Goal: Information Seeking & Learning: Find specific page/section

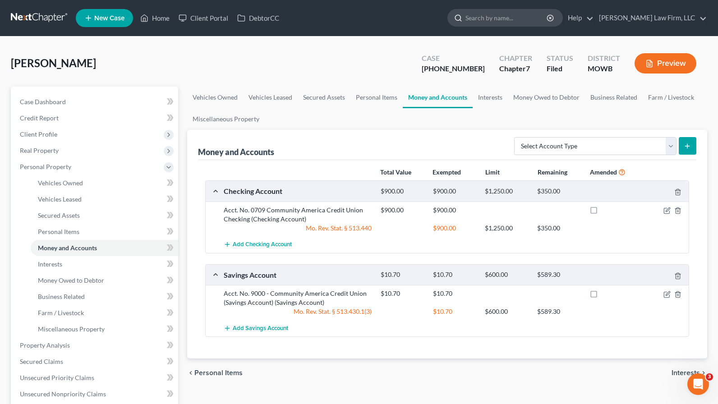
click at [532, 18] on input "search" at bounding box center [506, 17] width 83 height 17
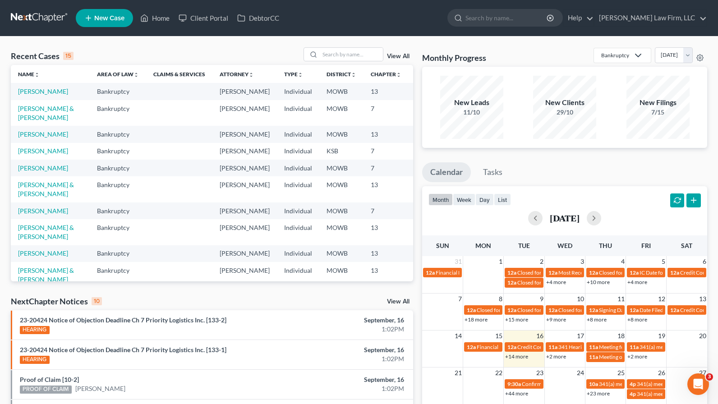
click at [137, 46] on div "Recent Cases 15 View All Name unfold_more expand_more expand_less Area of Law u…" at bounding box center [359, 335] width 718 height 596
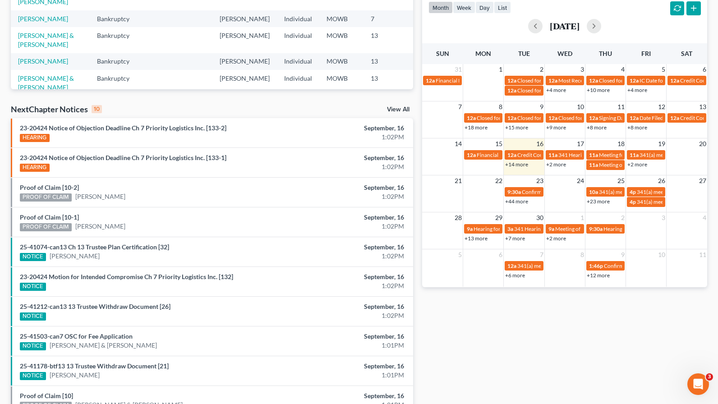
scroll to position [243, 0]
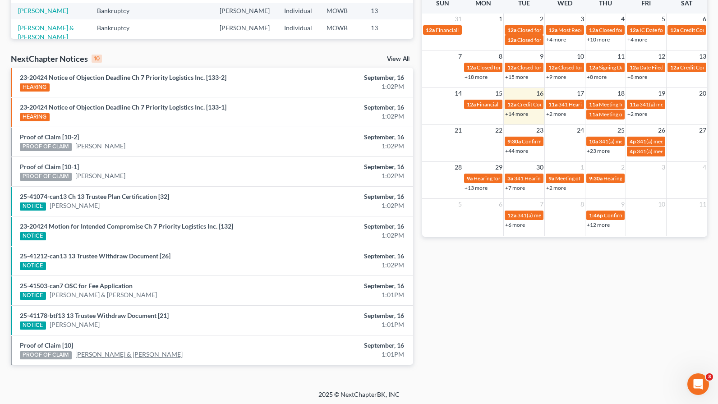
click at [140, 350] on link "Jimmy Hague & Margaret Hague" at bounding box center [128, 354] width 107 height 9
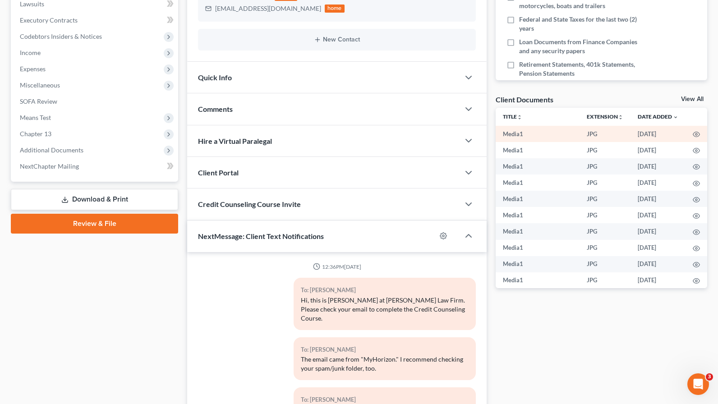
scroll to position [3233, 0]
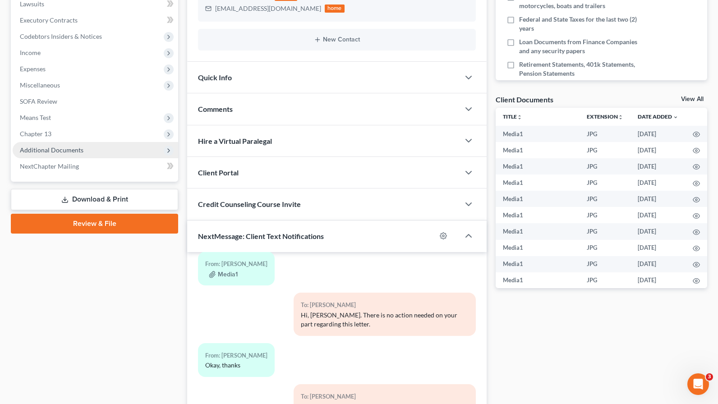
click at [70, 146] on span "Additional Documents" at bounding box center [52, 150] width 64 height 8
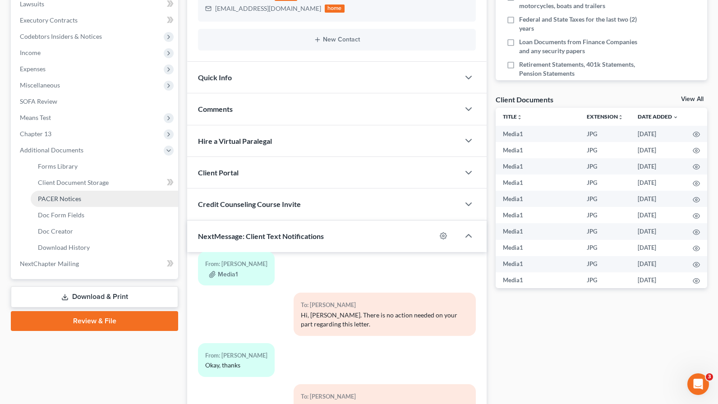
click at [73, 195] on span "PACER Notices" at bounding box center [59, 199] width 43 height 8
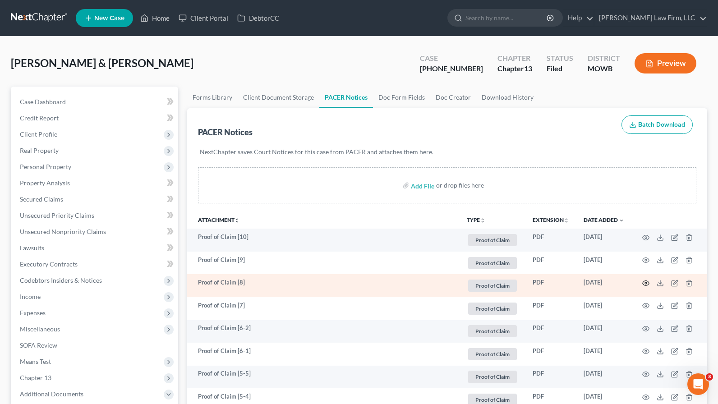
click at [645, 282] on circle "button" at bounding box center [646, 283] width 2 height 2
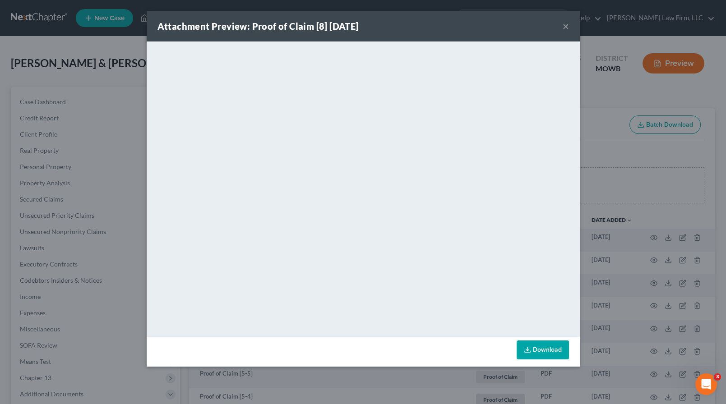
click at [661, 155] on div "Attachment Preview: Proof of Claim [8] 09/16/2025 × <object ng-attr-data='https…" at bounding box center [363, 202] width 726 height 404
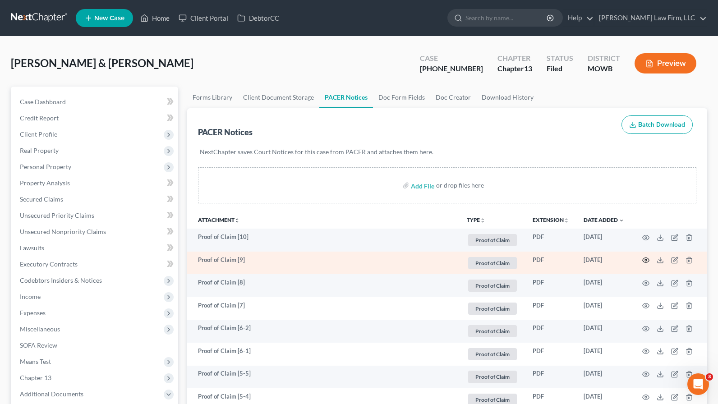
click at [647, 260] on icon "button" at bounding box center [645, 260] width 7 height 7
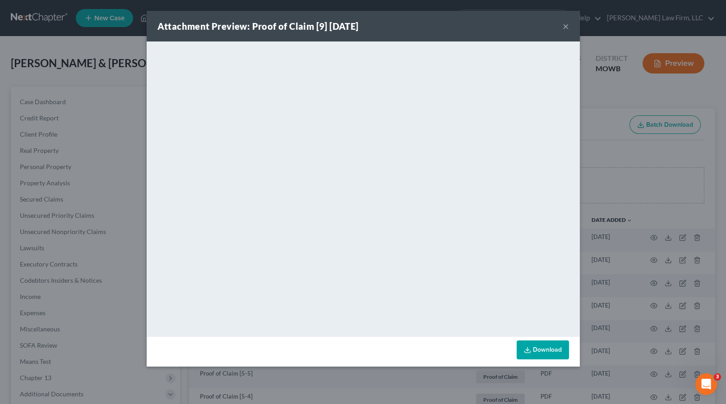
click at [652, 194] on div "Attachment Preview: Proof of Claim [9] 09/16/2025 × <object ng-attr-data='https…" at bounding box center [363, 202] width 726 height 404
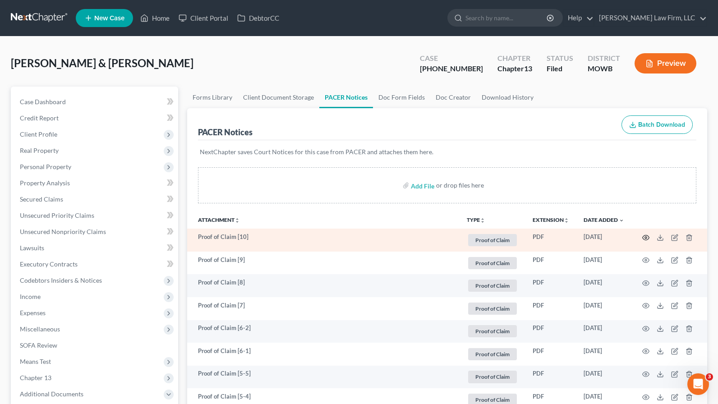
click at [647, 237] on icon "button" at bounding box center [645, 237] width 7 height 7
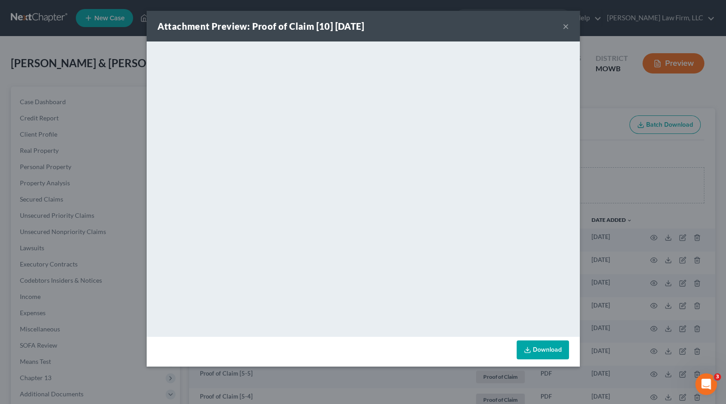
click at [635, 185] on div "Attachment Preview: Proof of Claim [10] 09/16/2025 × <object ng-attr-data='http…" at bounding box center [363, 202] width 726 height 404
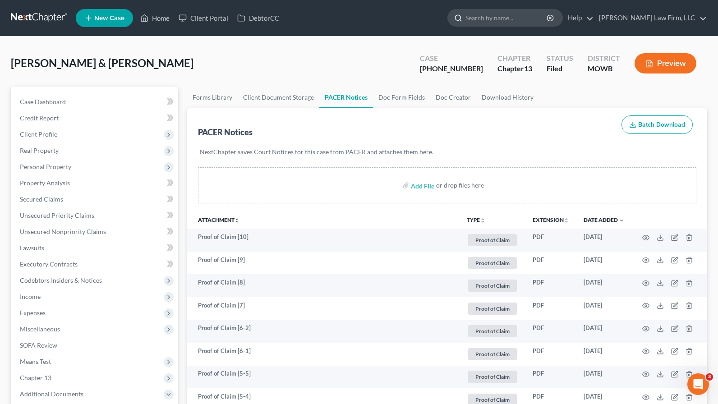
click at [548, 25] on input "search" at bounding box center [506, 17] width 83 height 17
click at [14, 15] on link at bounding box center [40, 18] width 58 height 16
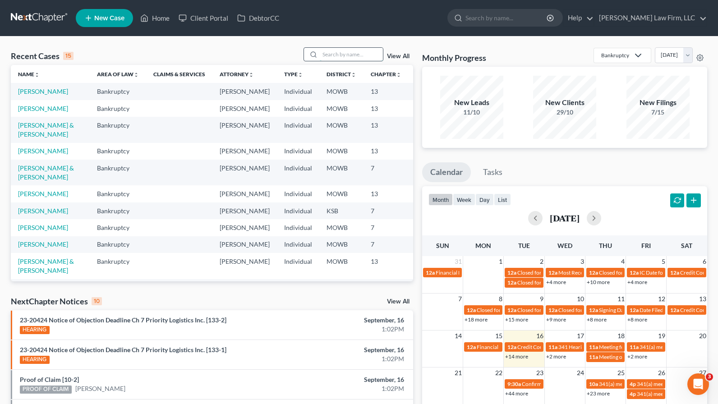
click at [376, 51] on input "search" at bounding box center [351, 54] width 63 height 13
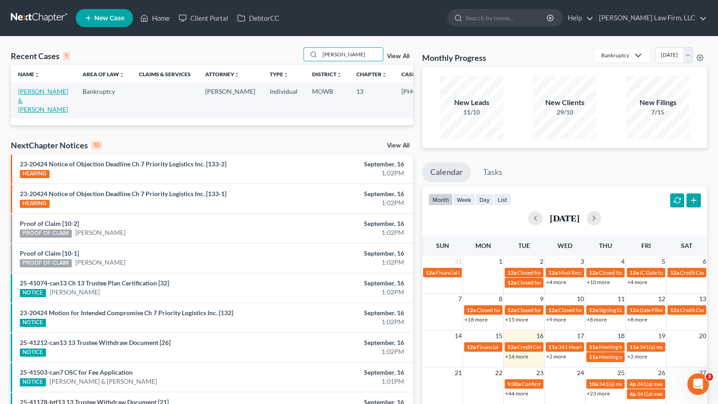
type input "jones"
click at [38, 107] on link "Jones, John & Rachelle" at bounding box center [43, 101] width 50 height 26
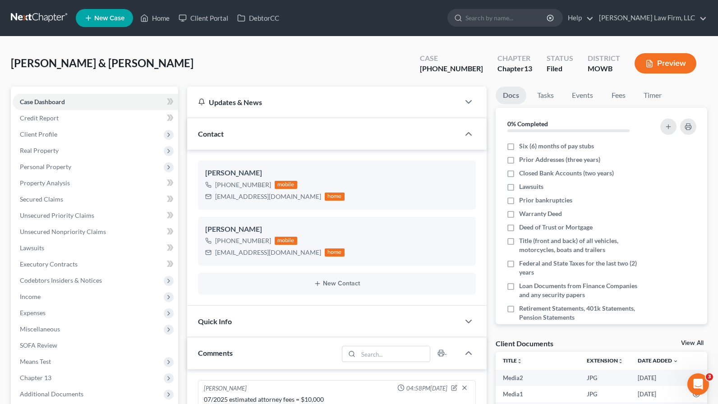
click at [32, 14] on link at bounding box center [40, 18] width 58 height 16
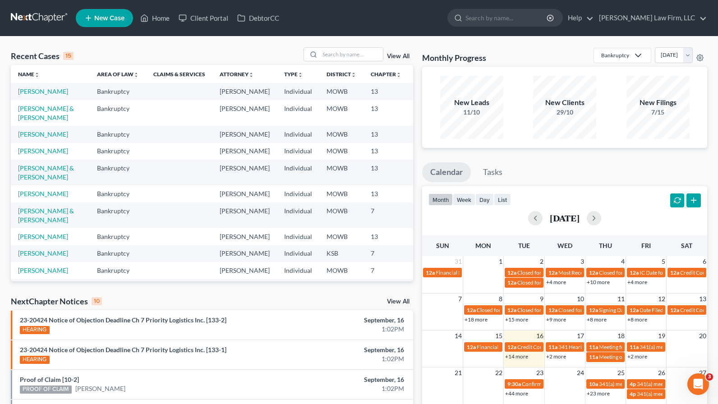
click at [181, 47] on div "Recent Cases 15 View All" at bounding box center [212, 56] width 402 height 18
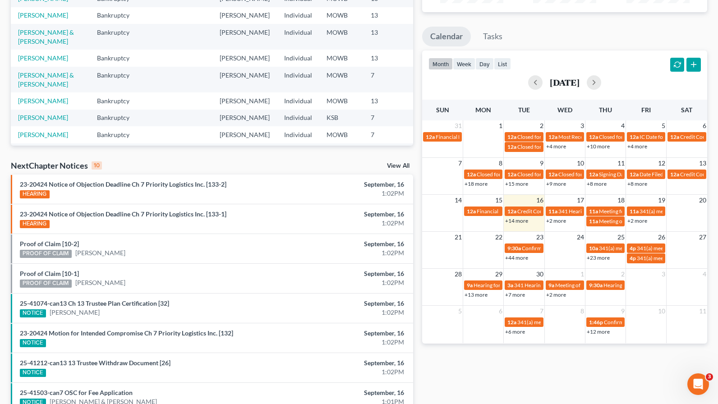
scroll to position [200, 0]
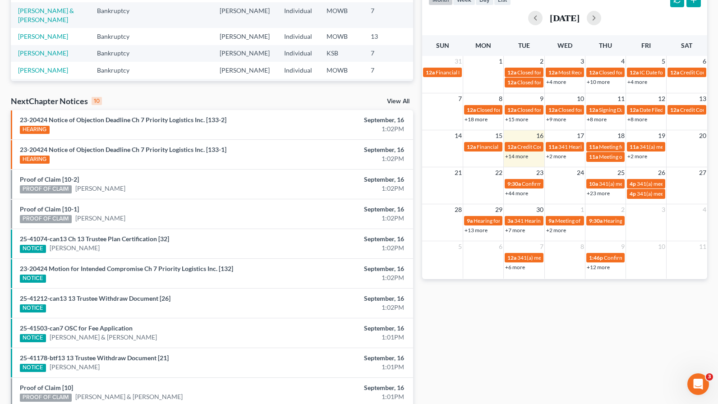
click at [128, 288] on li "25-41212-can13 13 Trustee Withdraw Document [26] NOTICE September, 16 1:02PM" at bounding box center [212, 303] width 402 height 30
click at [126, 295] on link "25-41212-can13 13 Trustee Withdraw Document [26]" at bounding box center [95, 299] width 151 height 8
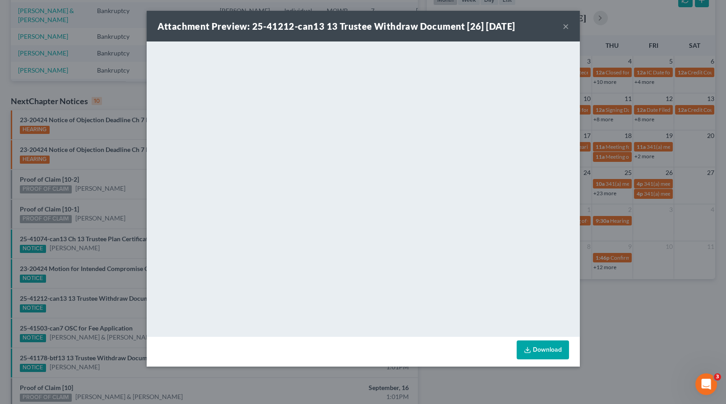
click at [625, 315] on div "Attachment Preview: 25-41212-can13 13 Trustee Withdraw Document [26] 09/16/2025…" at bounding box center [363, 202] width 726 height 404
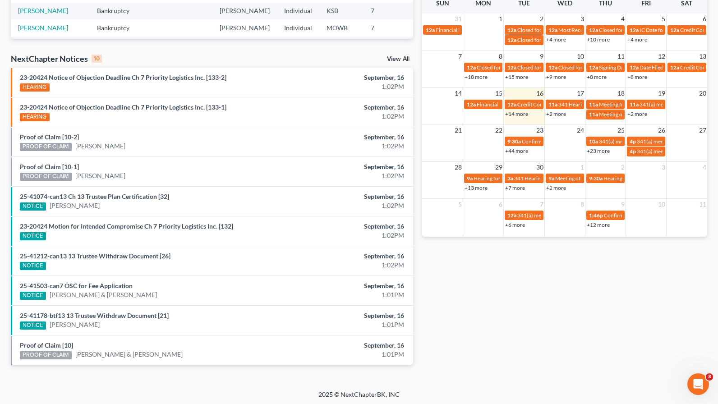
scroll to position [0, 0]
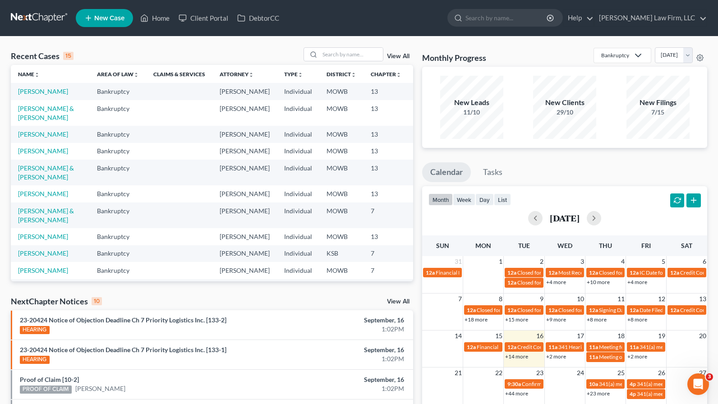
click at [395, 55] on link "View All" at bounding box center [398, 56] width 23 height 6
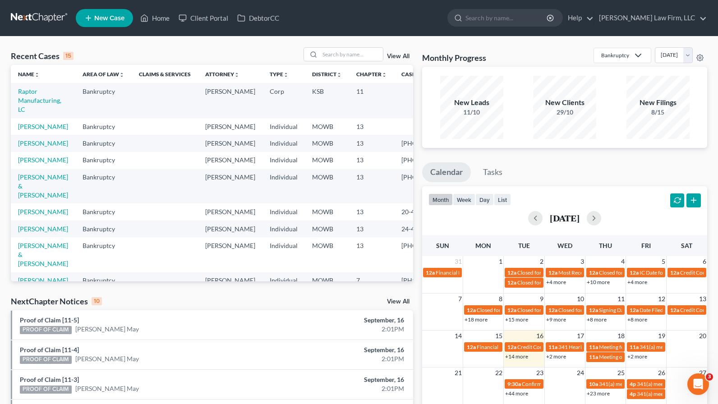
click at [397, 302] on link "View All" at bounding box center [398, 302] width 23 height 6
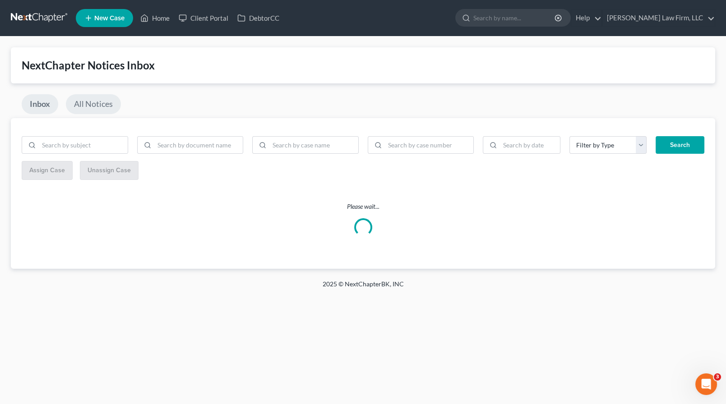
click at [100, 100] on link "All Notices" at bounding box center [93, 104] width 55 height 20
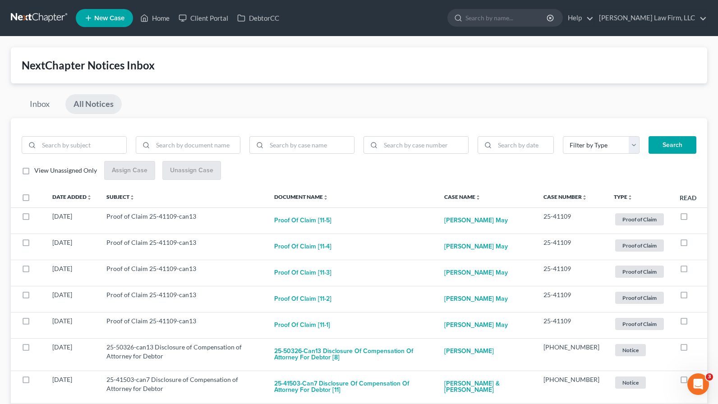
click at [379, 166] on div "View Unassigned Only Assign Case Unassign Case" at bounding box center [359, 170] width 675 height 19
click at [39, 11] on link at bounding box center [40, 18] width 58 height 16
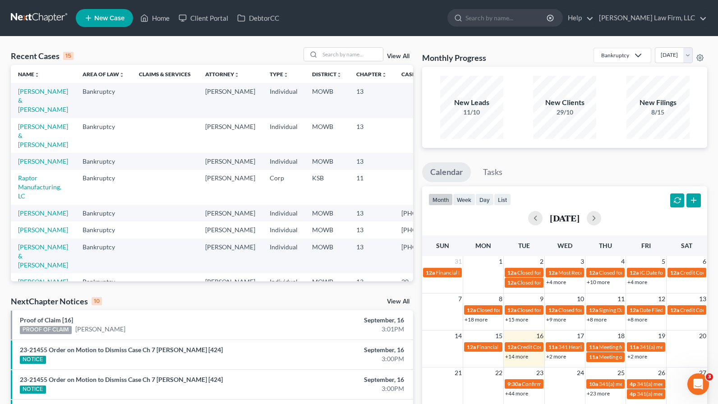
drag, startPoint x: 391, startPoint y: 31, endPoint x: 404, endPoint y: 18, distance: 18.2
click at [391, 31] on nav "Home New Case Client Portal DebtorCC Sader Law Firm, LLC jlee@saderlawfirm.com …" at bounding box center [359, 18] width 718 height 36
click at [64, 318] on link "Proof of Claim [16]" at bounding box center [46, 320] width 53 height 8
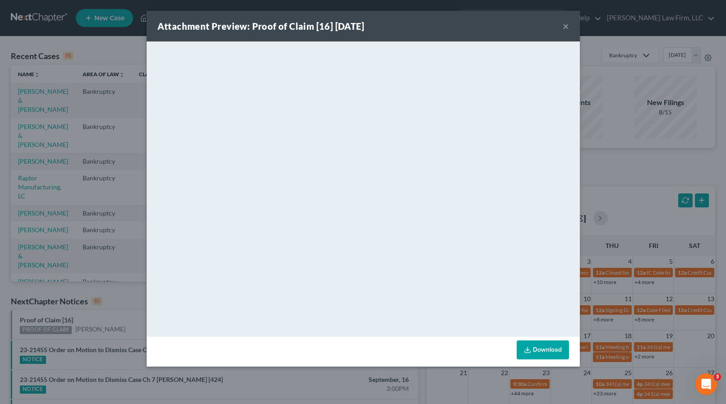
click at [125, 141] on div "Attachment Preview: Proof of Claim [16] 09/16/2025 × <object ng-attr-data='http…" at bounding box center [363, 202] width 726 height 404
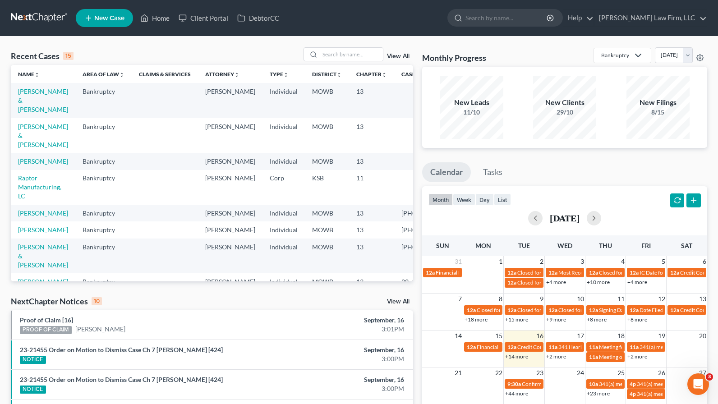
click at [392, 303] on link "View All" at bounding box center [398, 302] width 23 height 6
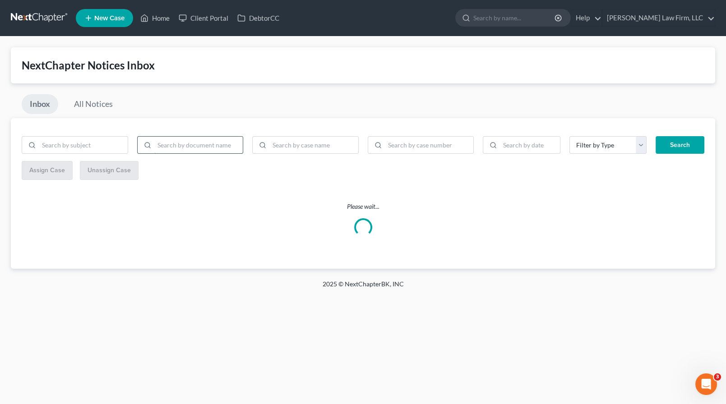
click at [189, 143] on input "search" at bounding box center [198, 145] width 89 height 17
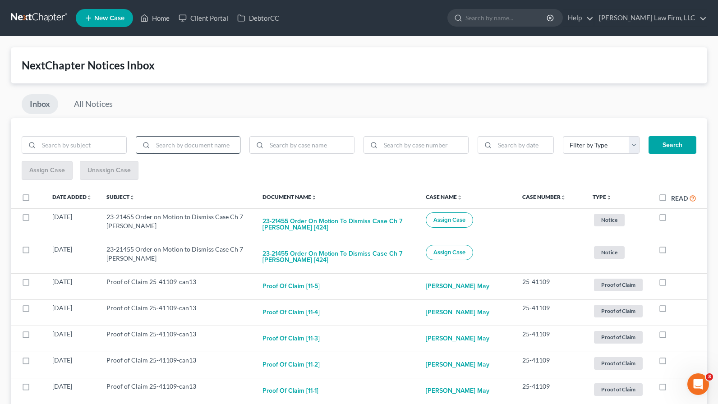
click at [210, 143] on input "search" at bounding box center [197, 145] width 88 height 17
click at [649, 136] on button "Search" at bounding box center [673, 145] width 48 height 18
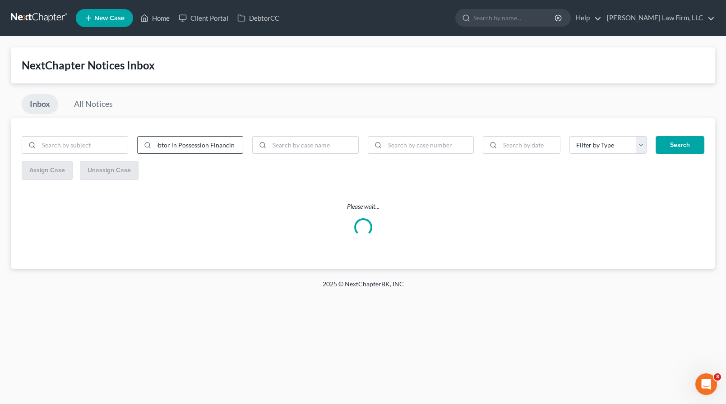
scroll to position [0, 39]
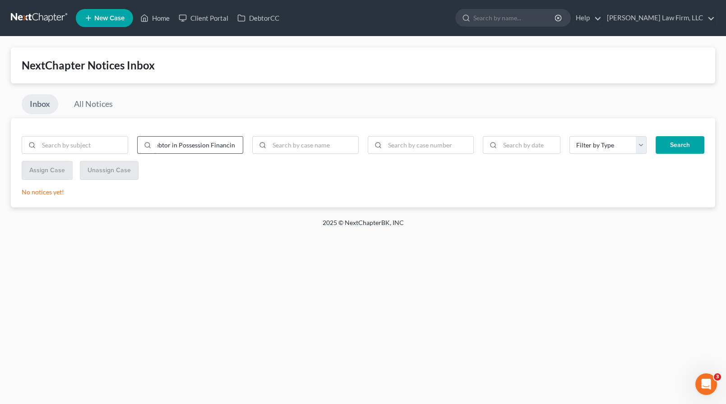
click at [209, 149] on input "Motion for Debtor in Possession Financing" at bounding box center [198, 145] width 89 height 17
click at [166, 141] on input "Motion for Debtor in Possession Financing" at bounding box center [198, 145] width 89 height 17
type input "Debtor in Possession Financing"
click at [655, 136] on button "Search" at bounding box center [679, 145] width 49 height 18
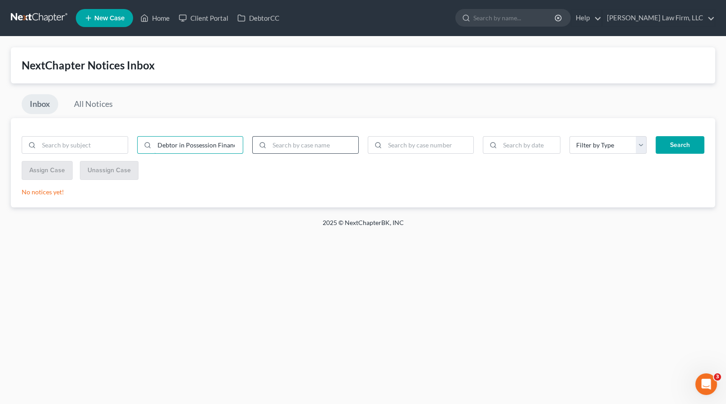
scroll to position [0, 8]
drag, startPoint x: 156, startPoint y: 147, endPoint x: 267, endPoint y: 142, distance: 111.0
click at [267, 142] on div "Debtor in Possession Financing" at bounding box center [190, 148] width 346 height 25
click at [92, 138] on input "search" at bounding box center [83, 145] width 89 height 17
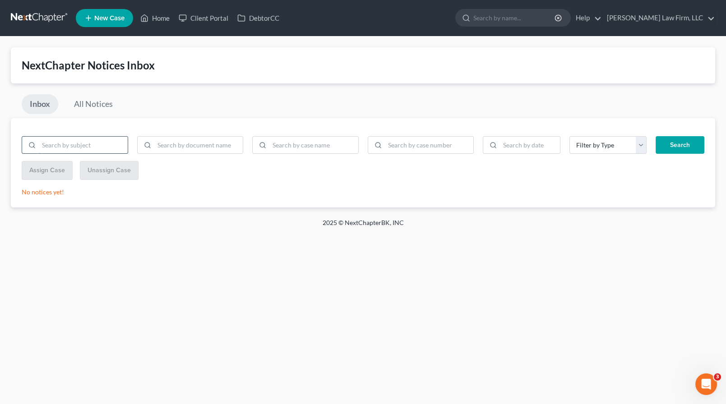
paste input "Debtor in Possession Financing"
type input "Debtor in Possession Financing"
click at [655, 136] on button "Search" at bounding box center [679, 145] width 49 height 18
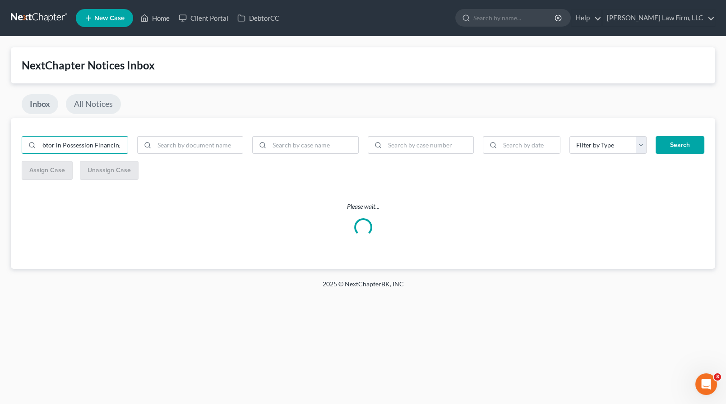
click at [103, 102] on link "All Notices" at bounding box center [93, 104] width 55 height 20
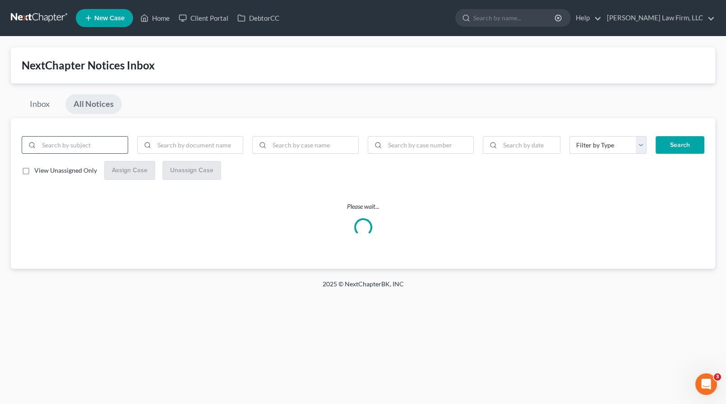
click at [108, 138] on input "search" at bounding box center [83, 145] width 89 height 17
paste input "Debtor in Possession Financing"
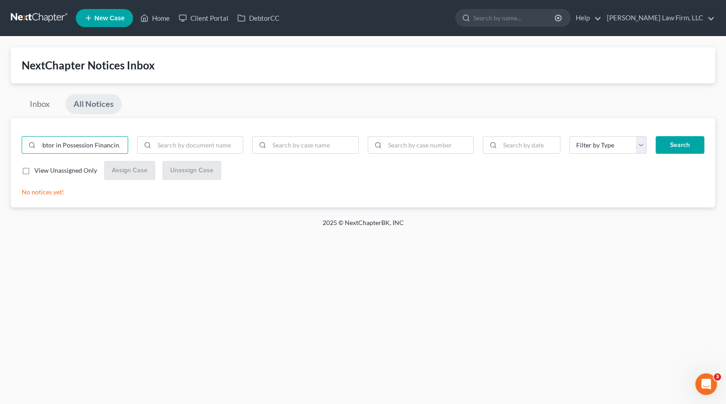
click at [675, 147] on button "Search" at bounding box center [679, 145] width 49 height 18
click at [274, 111] on div "Inbox All Notices" at bounding box center [363, 106] width 704 height 24
drag, startPoint x: 99, startPoint y: 146, endPoint x: -2, endPoint y: 146, distance: 101.0
click at [0, 146] on html "Home New Case Client Portal DebtorCC Sader Law Firm, LLC jlee@saderlawfirm.com …" at bounding box center [363, 202] width 726 height 404
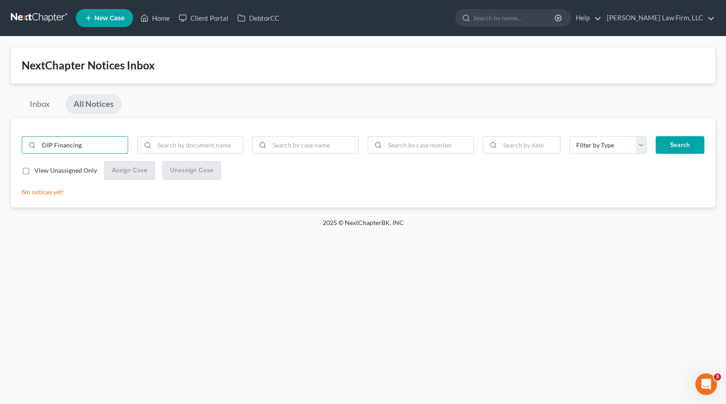
type input "DIP Financing"
click at [655, 136] on button "Search" at bounding box center [679, 145] width 49 height 18
drag, startPoint x: 35, startPoint y: 148, endPoint x: -12, endPoint y: 147, distance: 46.9
click at [0, 147] on html "Home New Case Client Portal DebtorCC Sader Law Firm, LLC jlee@saderlawfirm.com …" at bounding box center [363, 202] width 726 height 404
click at [655, 136] on button "Search" at bounding box center [679, 145] width 49 height 18
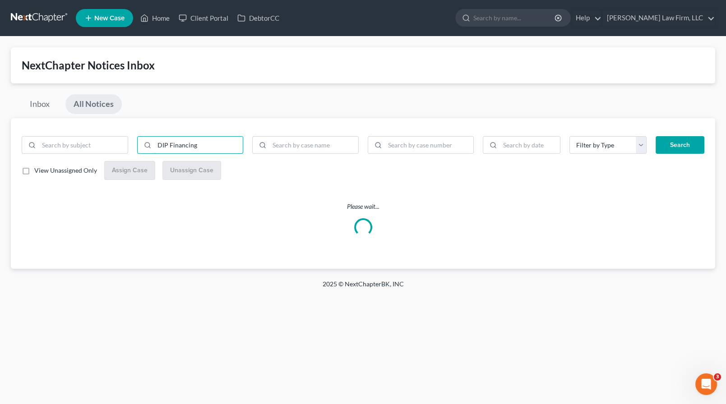
type input "DIP Financing"
click at [663, 144] on button "Search" at bounding box center [679, 145] width 49 height 18
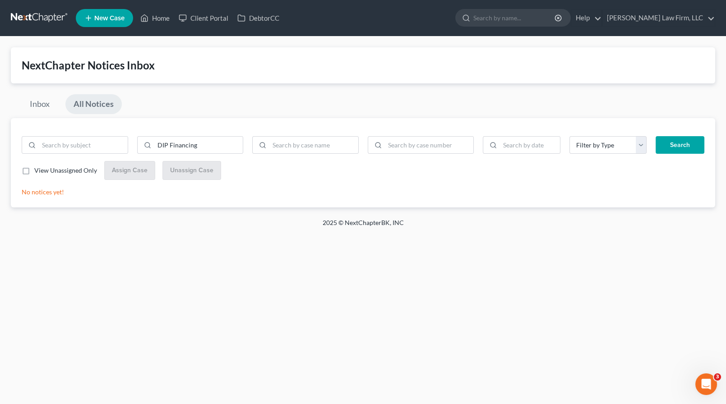
click at [19, 18] on link at bounding box center [40, 18] width 58 height 16
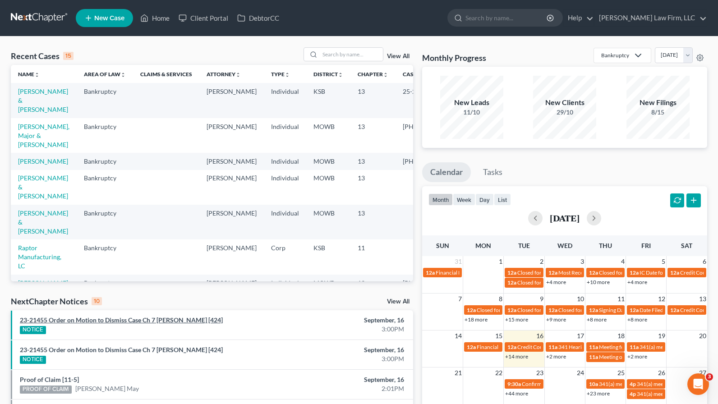
click at [198, 323] on link "23-21455 Order on Motion to Dismiss Case Ch 7 [PERSON_NAME] [424]" at bounding box center [121, 320] width 203 height 8
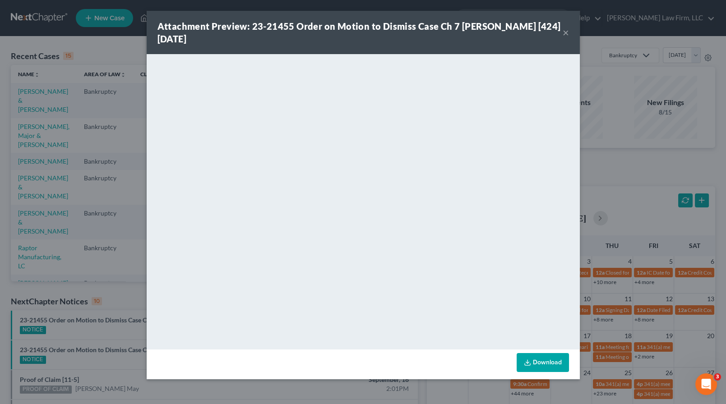
click at [106, 296] on div "Attachment Preview: 23-21455 Order on Motion to Dismiss Case Ch 7 [PERSON_NAME]…" at bounding box center [363, 202] width 726 height 404
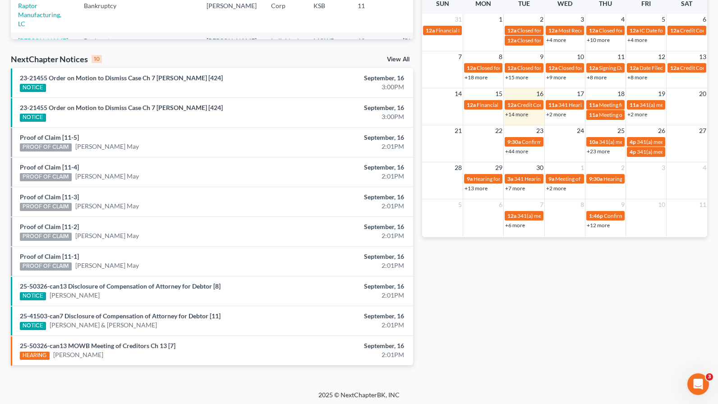
scroll to position [243, 0]
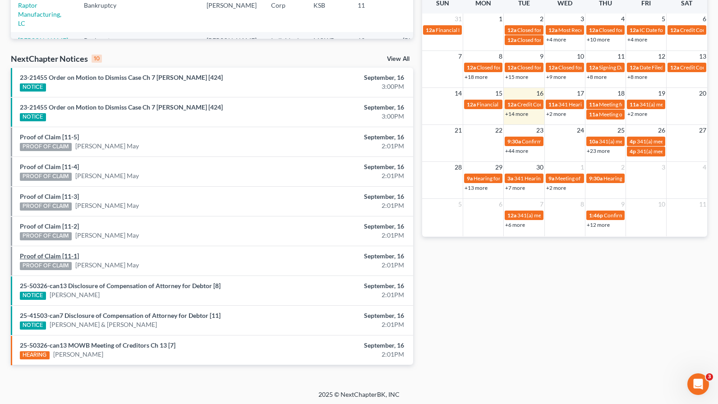
click at [68, 253] on link "Proof of Claim [11-1]" at bounding box center [49, 256] width 59 height 8
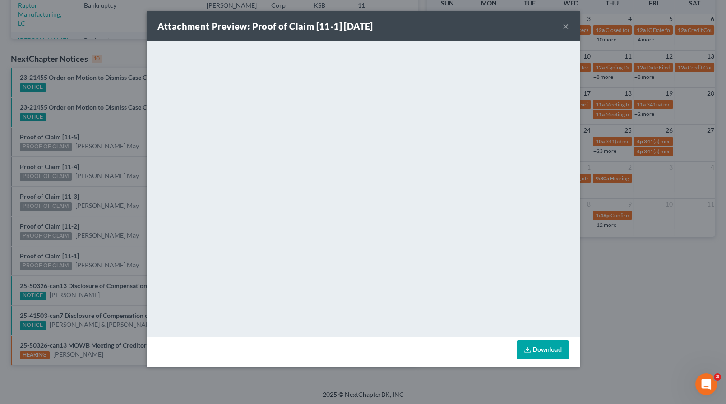
click at [647, 304] on div "Attachment Preview: Proof of Claim [11-1] [DATE] × <object ng-attr-data='[URL][…" at bounding box center [363, 202] width 726 height 404
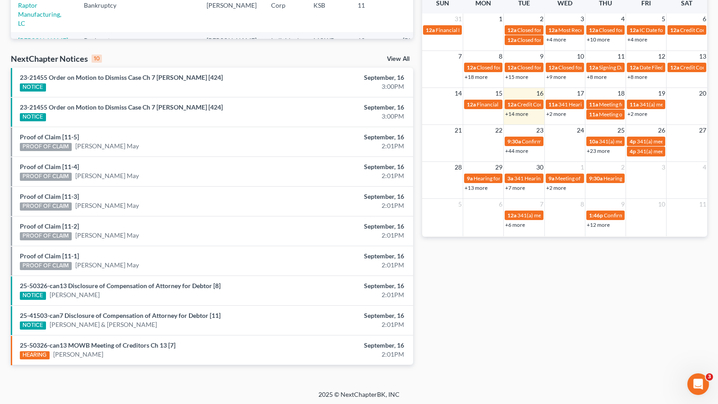
click at [400, 60] on link "View All" at bounding box center [398, 59] width 23 height 6
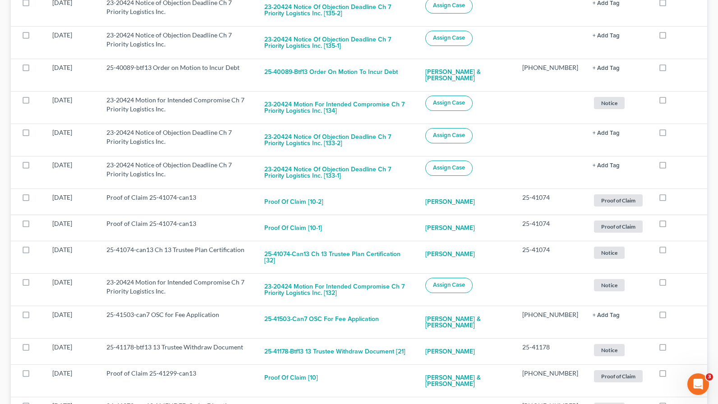
scroll to position [1760, 0]
